Goal: Task Accomplishment & Management: Complete application form

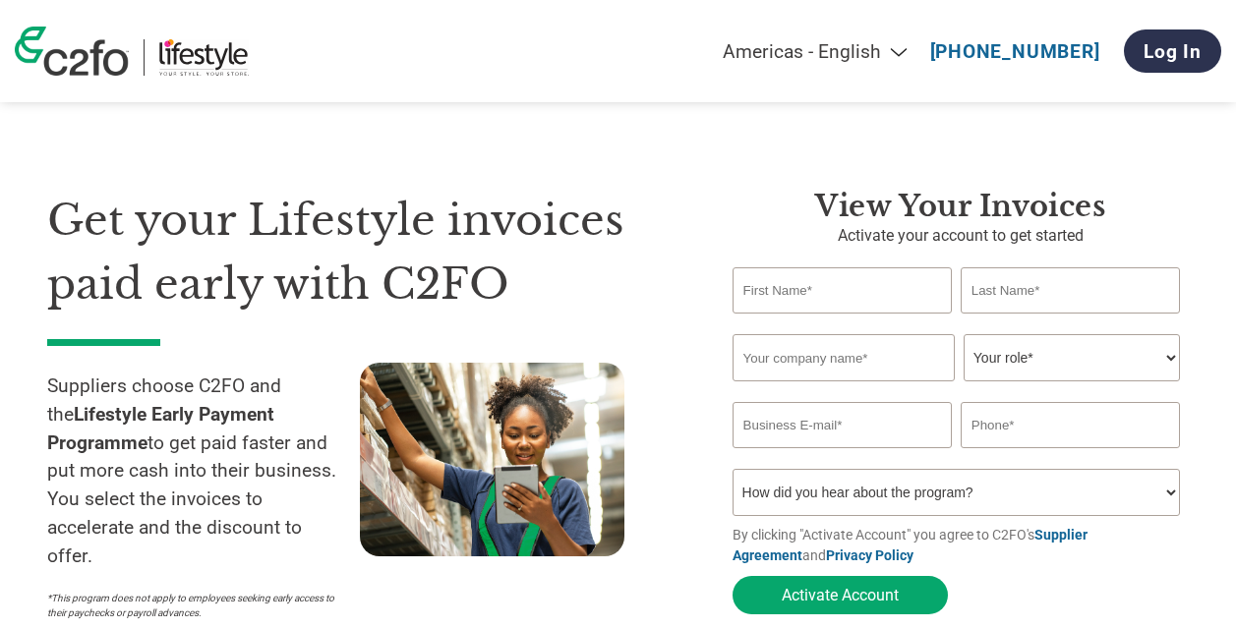
select select "en-[GEOGRAPHIC_DATA]"
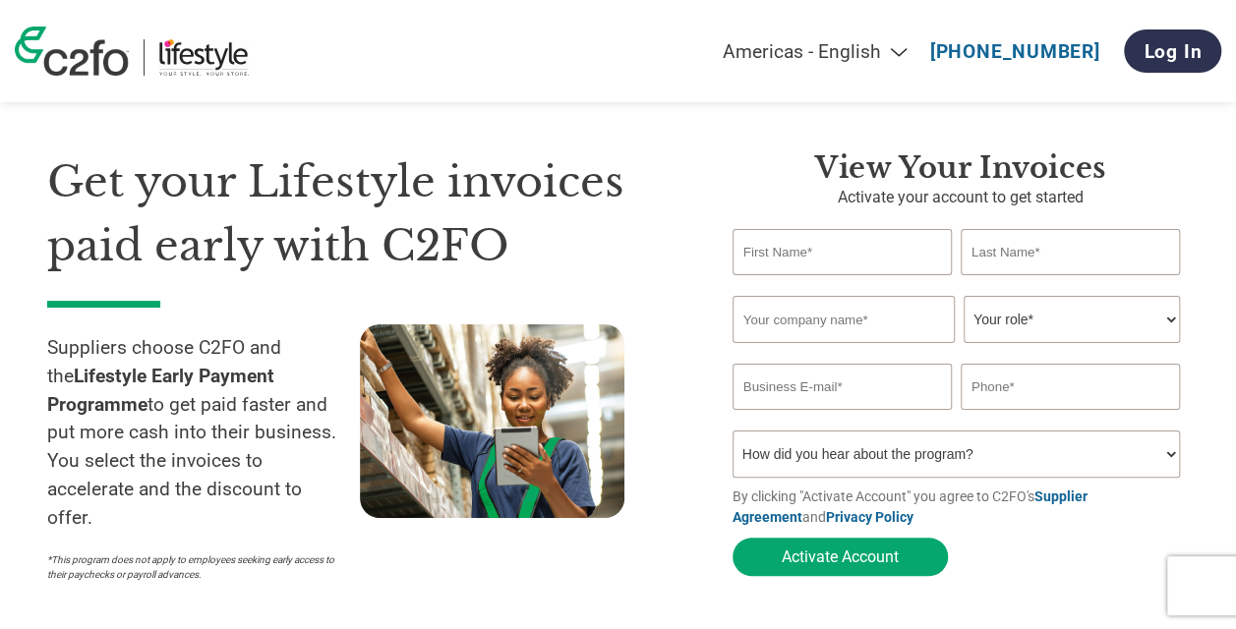
scroll to position [28, 0]
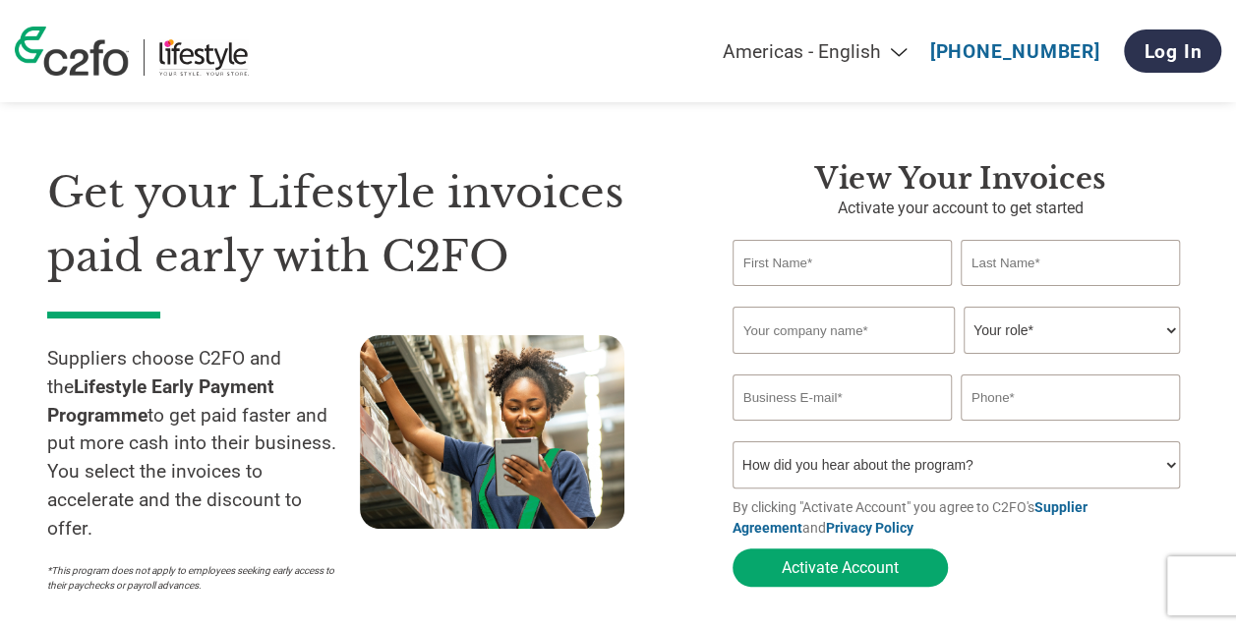
click at [816, 264] on input "text" at bounding box center [842, 263] width 219 height 46
type input "[PERSON_NAME]"
type input "9176064733"
click at [853, 337] on input "text" at bounding box center [844, 330] width 222 height 47
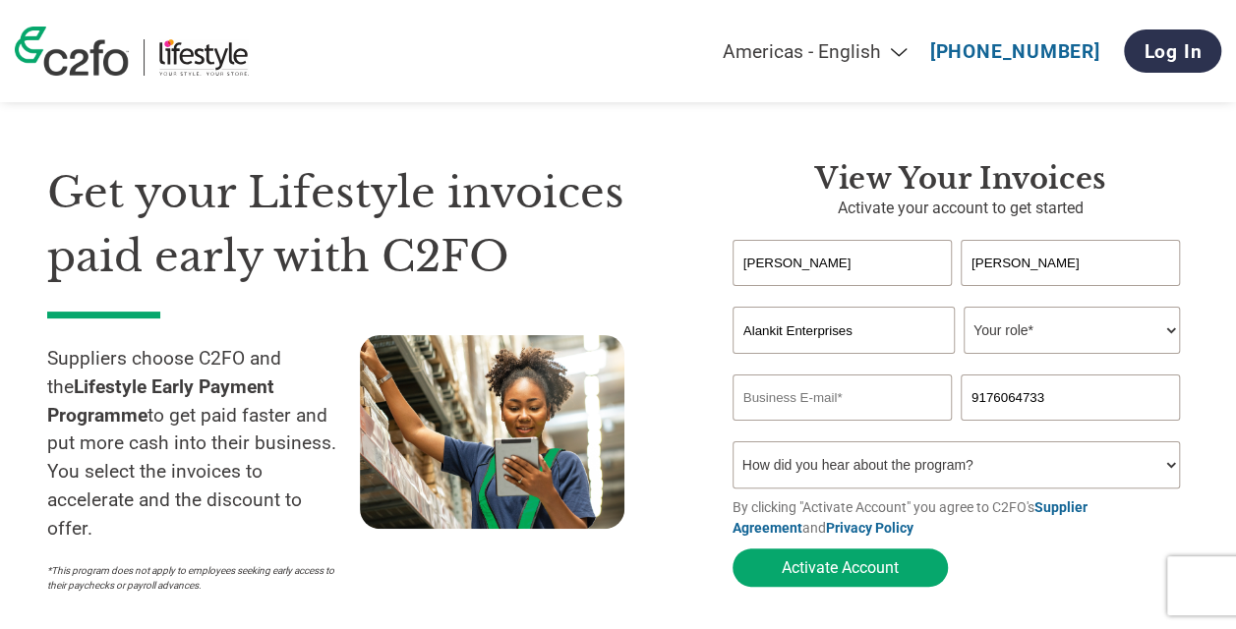
type input "Alankit Enterprises"
click at [1072, 331] on select "Your role* CFO Controller Credit Manager Finance Director Treasurer CEO Preside…" at bounding box center [1072, 330] width 216 height 47
select select "FINANCE_DIRECTOR"
click at [964, 308] on select "Your role* CFO Controller Credit Manager Finance Director Treasurer CEO Preside…" at bounding box center [1072, 330] width 216 height 47
click at [848, 391] on input "email" at bounding box center [842, 398] width 219 height 46
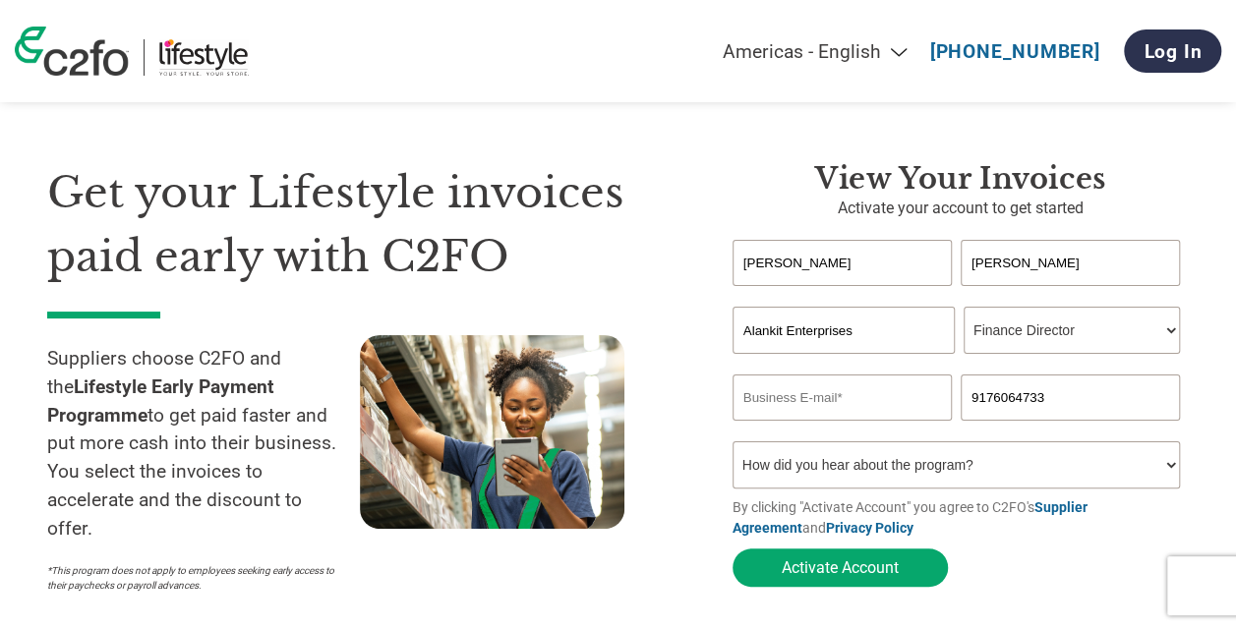
type input "[EMAIL_ADDRESS][DOMAIN_NAME]"
click at [1056, 401] on input "9176064733" at bounding box center [1070, 398] width 219 height 46
type input "9176064731"
click at [840, 474] on select "How did you hear about the program? Received a letter Email Social Media Online…" at bounding box center [956, 465] width 447 height 47
select select "Online Search"
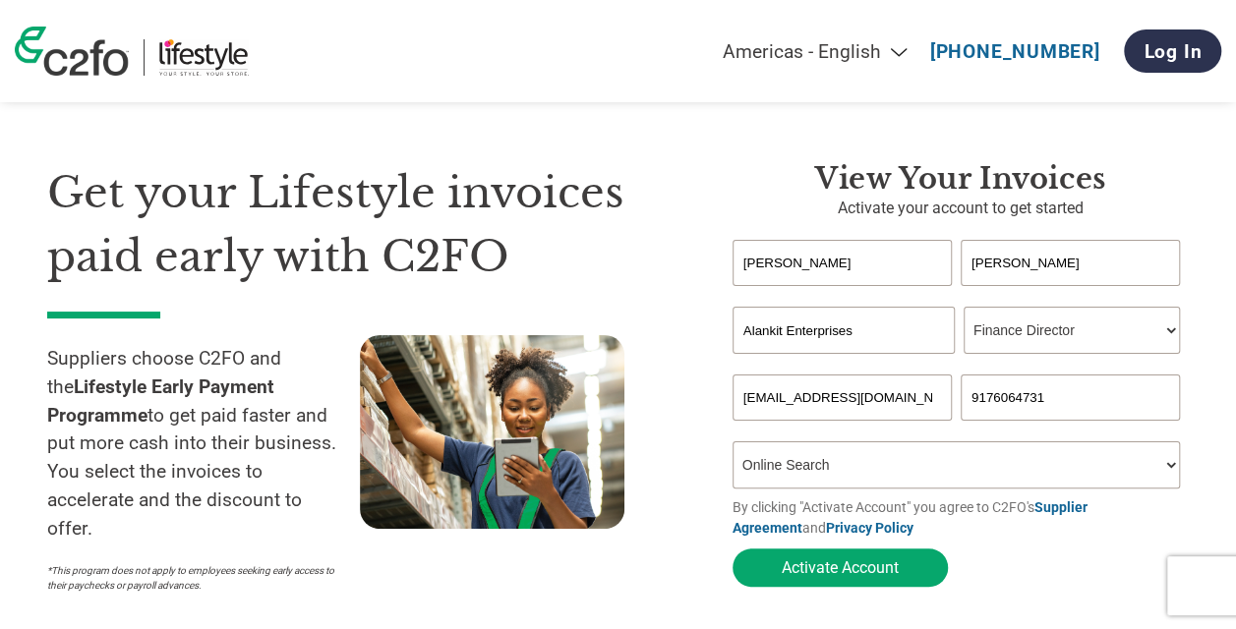
click at [733, 445] on select "How did you hear about the program? Received a letter Email Social Media Online…" at bounding box center [956, 465] width 447 height 47
click at [866, 567] on button "Activate Account" at bounding box center [840, 568] width 215 height 38
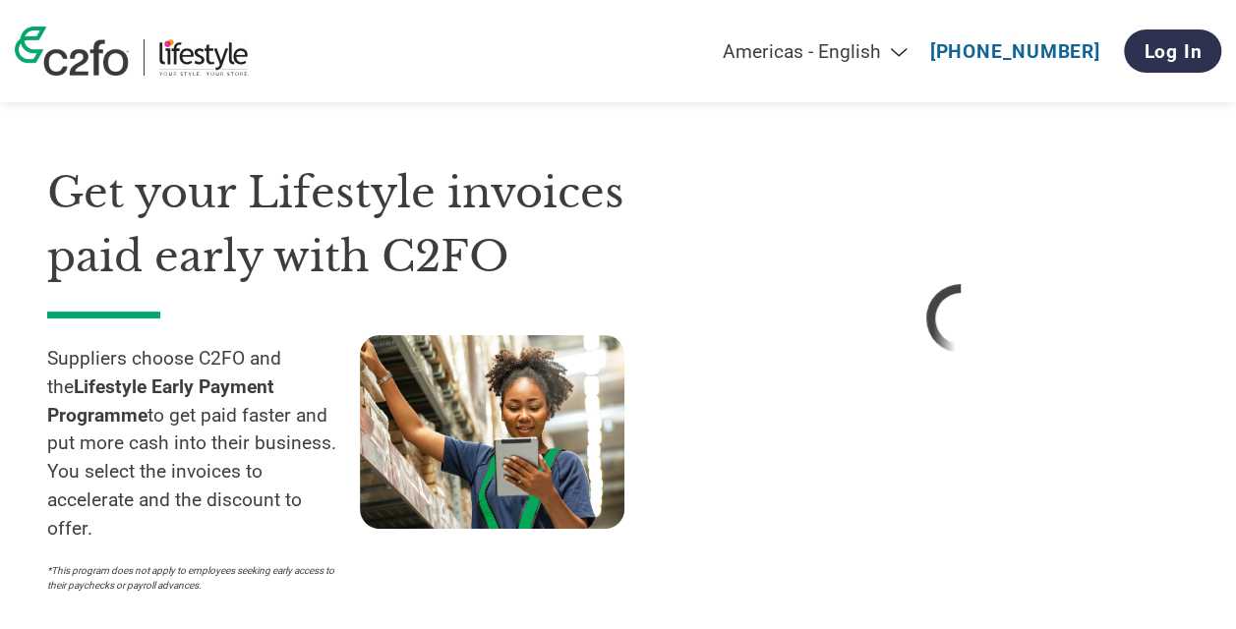
select select "en-[GEOGRAPHIC_DATA]"
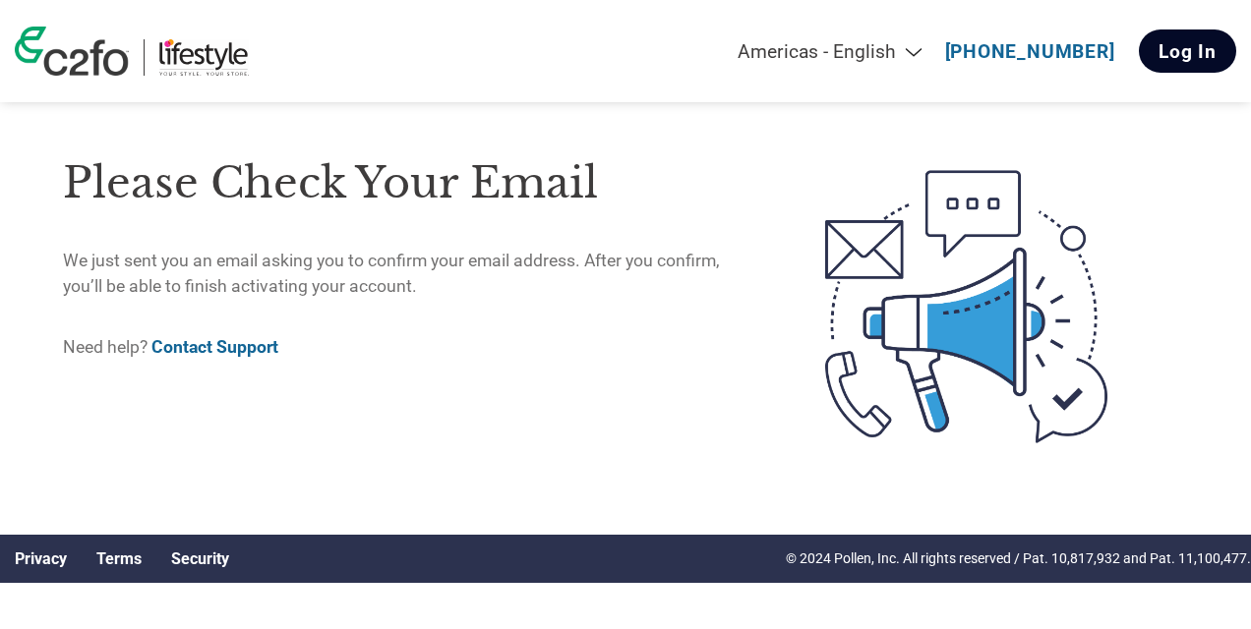
click at [1194, 51] on link "Log In" at bounding box center [1187, 51] width 97 height 43
